Goal: Information Seeking & Learning: Learn about a topic

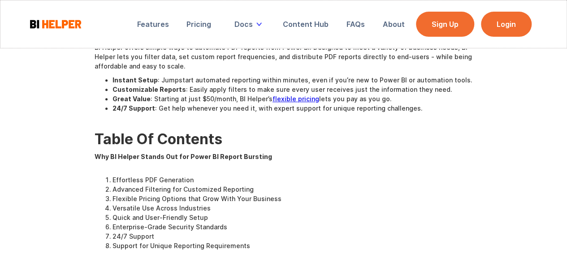
scroll to position [45, 0]
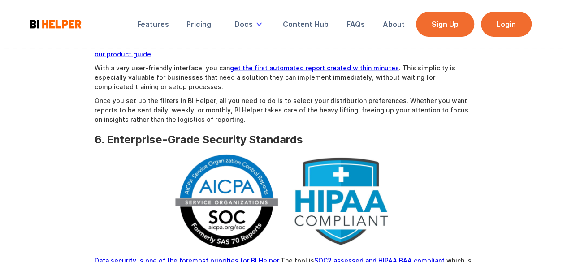
scroll to position [1300, 0]
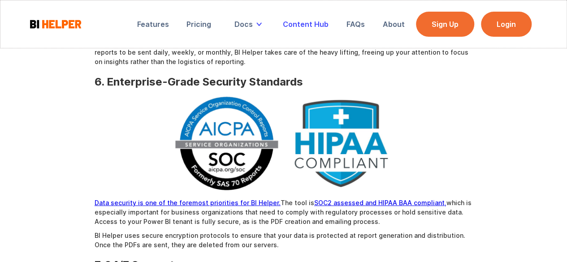
click at [297, 22] on div "Content Hub" at bounding box center [306, 24] width 46 height 9
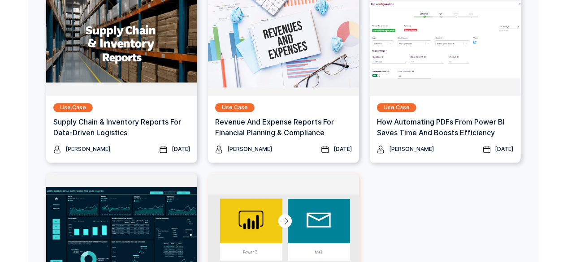
scroll to position [974, 0]
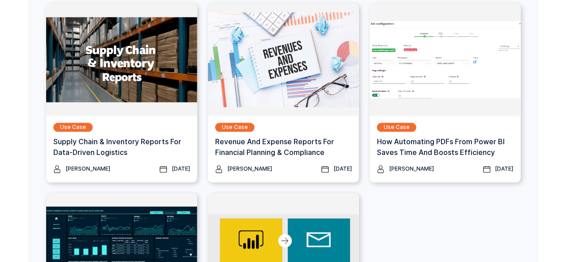
drag, startPoint x: 309, startPoint y: 152, endPoint x: 449, endPoint y: 233, distance: 161.7
drag, startPoint x: 449, startPoint y: 233, endPoint x: 494, endPoint y: 216, distance: 47.5
click at [494, 216] on div "Use Case Supply Chain & Inventory Reports for Data-Driven Logistics Ishan Rasto…" at bounding box center [283, 193] width 475 height 379
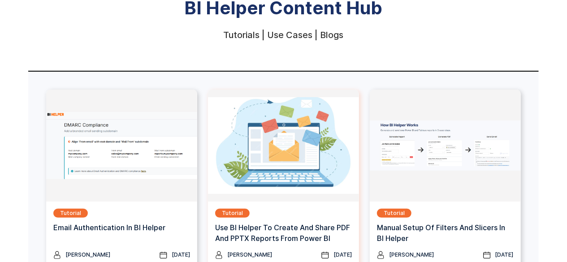
scroll to position [0, 0]
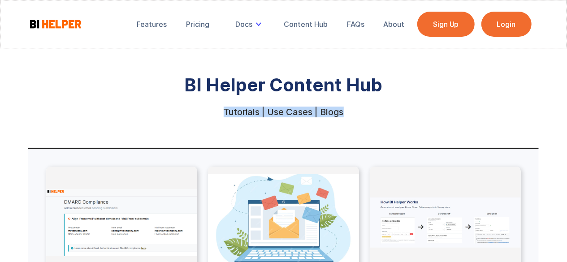
drag, startPoint x: 223, startPoint y: 108, endPoint x: 351, endPoint y: 112, distance: 127.4
click at [351, 112] on div "BI Helper Content Hub Tutorials | Use Cases | Blogs" at bounding box center [283, 94] width 511 height 45
click at [353, 112] on div "BI Helper Content Hub Tutorials | Use Cases | Blogs" at bounding box center [283, 94] width 511 height 45
